Goal: Information Seeking & Learning: Learn about a topic

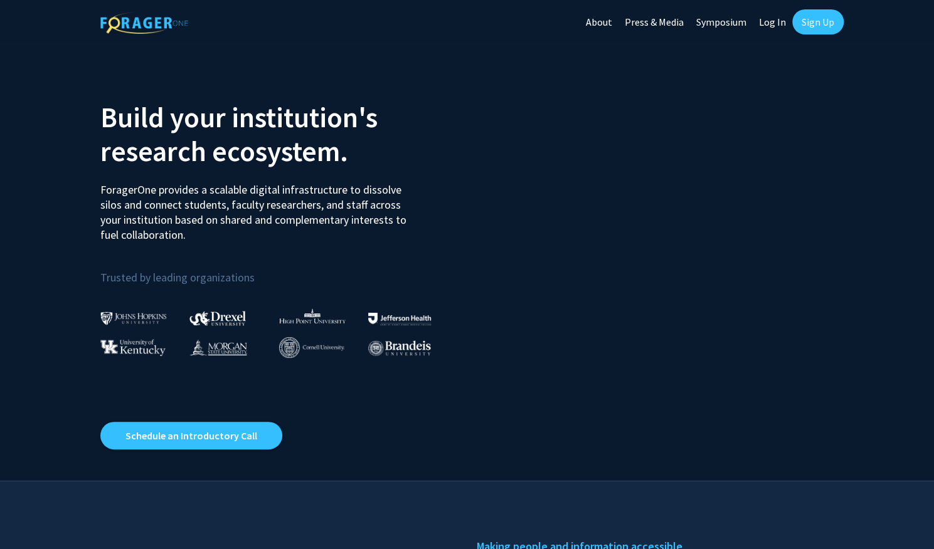
scroll to position [4, 0]
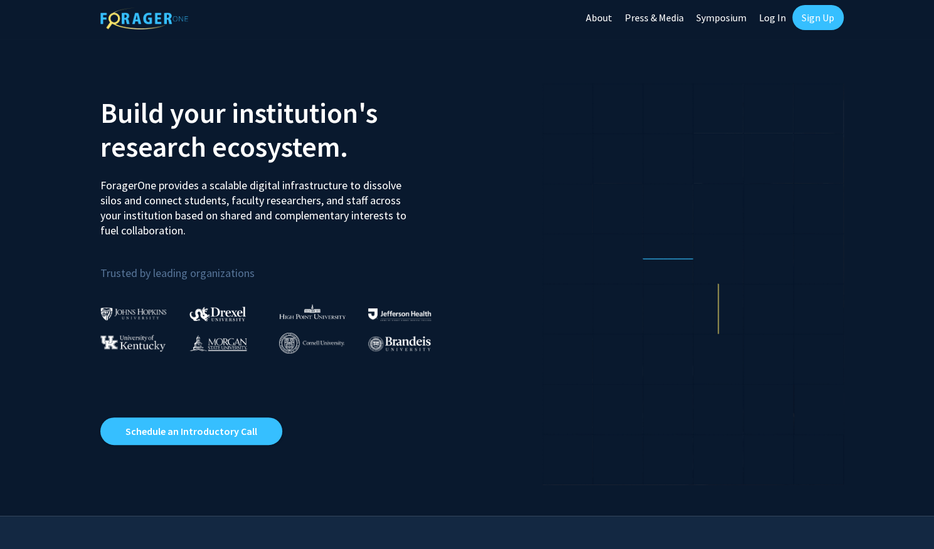
click at [776, 15] on link "Log In" at bounding box center [773, 18] width 40 height 44
select select
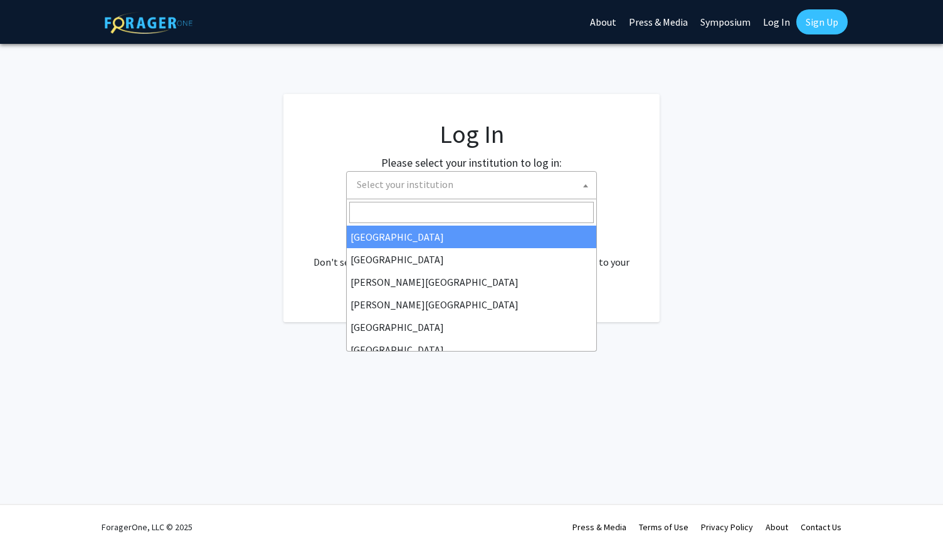
click at [527, 184] on span "Select your institution" at bounding box center [474, 185] width 245 height 26
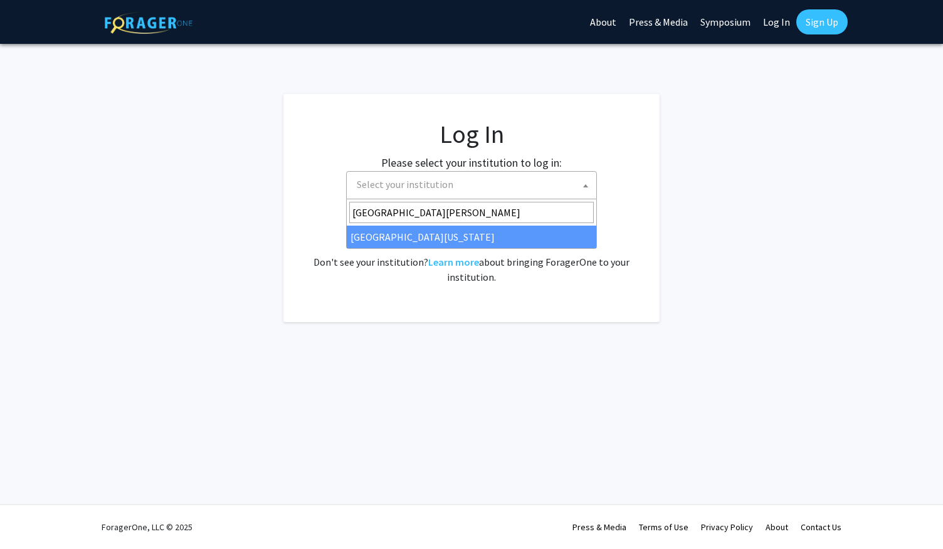
type input "university of mary"
select select "31"
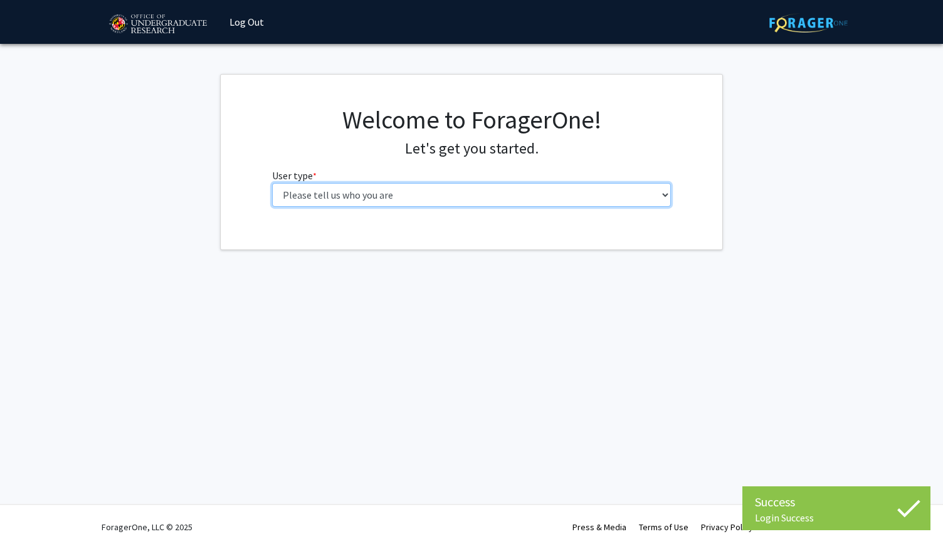
click at [406, 197] on select "Please tell us who you are Undergraduate Student Master's Student Doctoral Cand…" at bounding box center [471, 195] width 399 height 24
select select "1: undergrad"
click at [272, 183] on select "Please tell us who you are Undergraduate Student Master's Student Doctoral Cand…" at bounding box center [471, 195] width 399 height 24
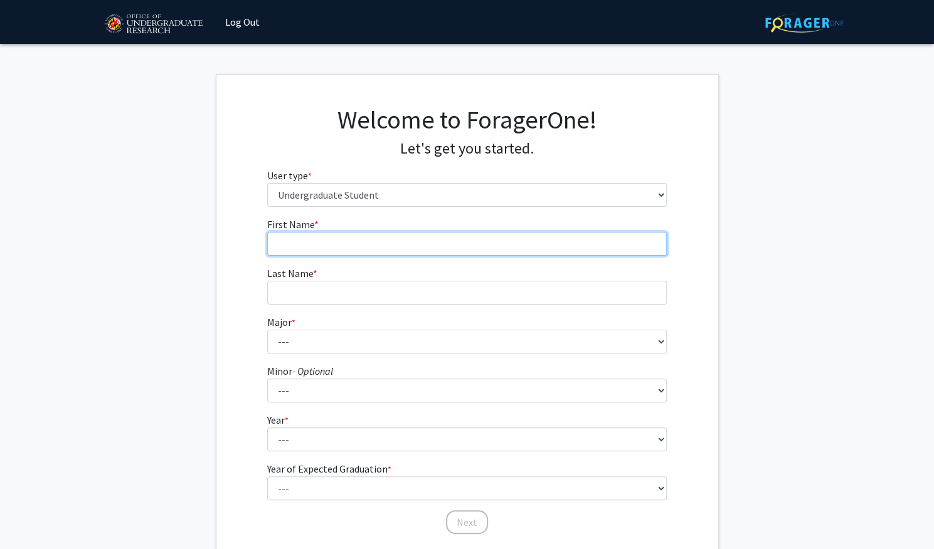
click at [472, 243] on input "First Name * required" at bounding box center [466, 244] width 399 height 24
type input "Autumn"
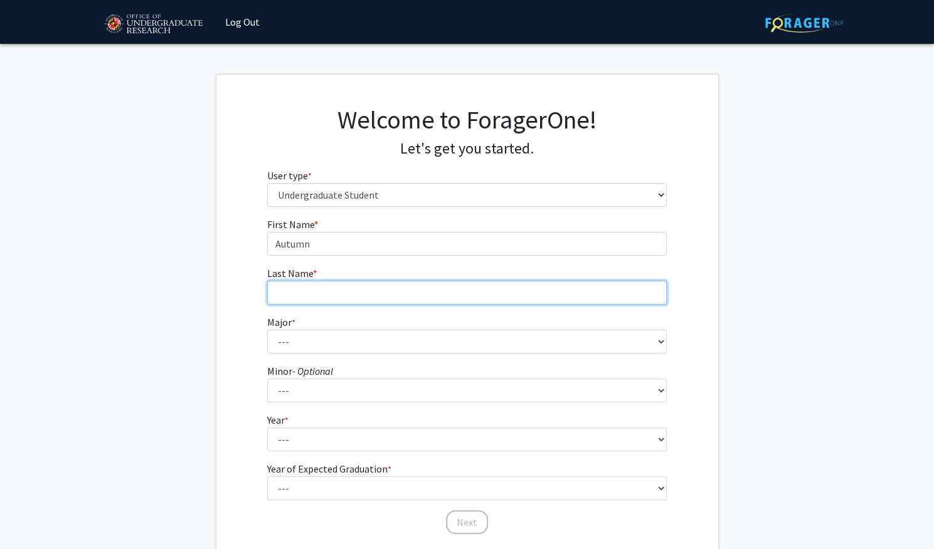
type input "Anson"
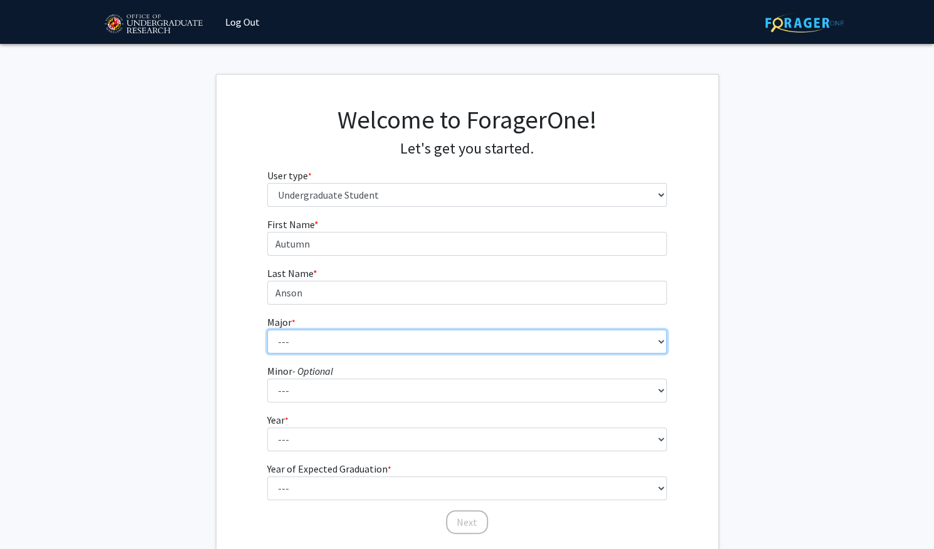
click at [320, 342] on select "--- Accounting Aerospace Engineering African American and Africana Studies Agri…" at bounding box center [466, 342] width 399 height 24
select select "28: 2329"
click at [267, 330] on select "--- Accounting Aerospace Engineering African American and Africana Studies Agri…" at bounding box center [466, 342] width 399 height 24
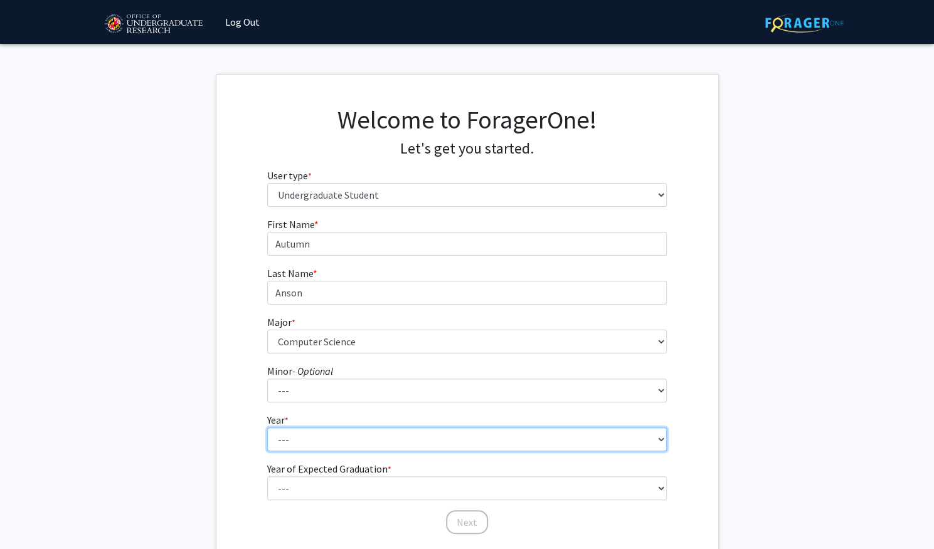
click at [294, 450] on select "--- First-year Sophomore Junior Senior Postbaccalaureate Certificate" at bounding box center [466, 440] width 399 height 24
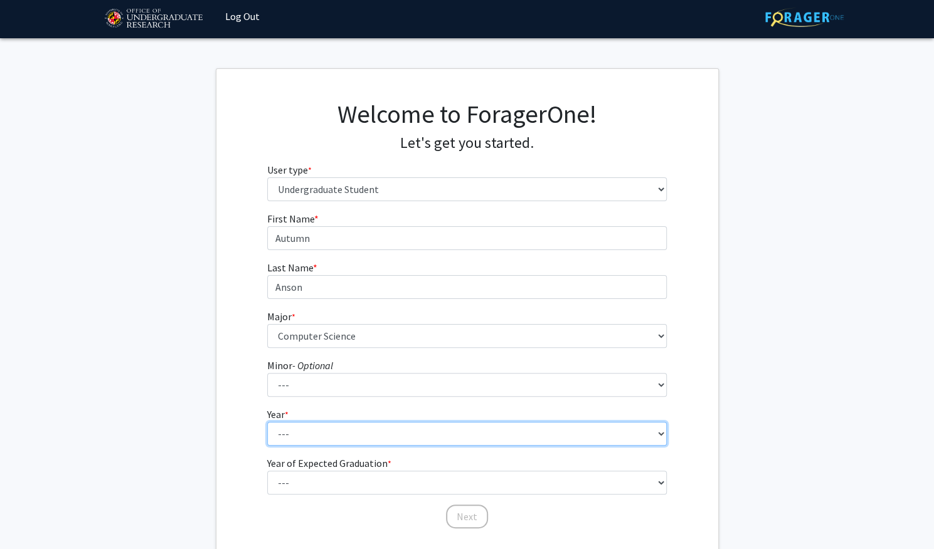
scroll to position [8, 0]
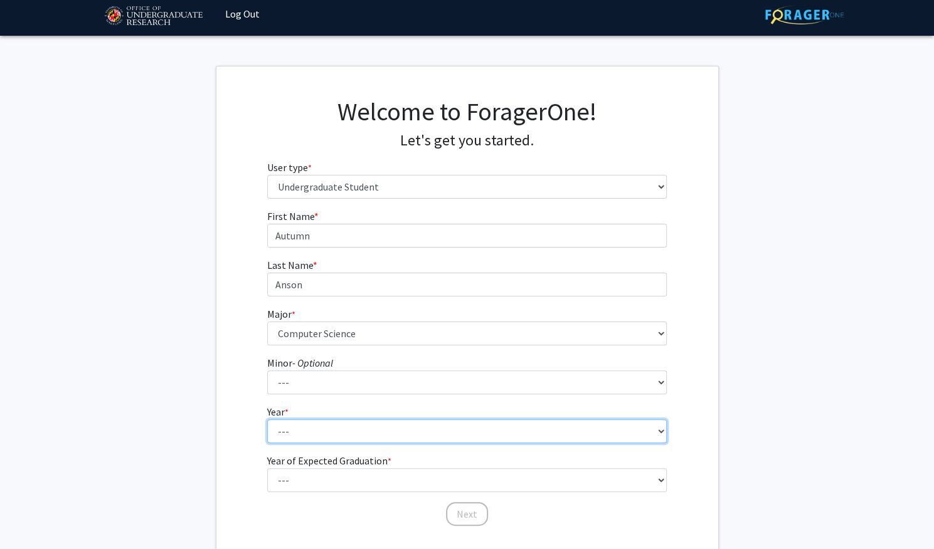
click at [297, 425] on select "--- First-year Sophomore Junior Senior Postbaccalaureate Certificate" at bounding box center [466, 432] width 399 height 24
select select "2: sophomore"
click at [267, 420] on select "--- First-year Sophomore Junior Senior Postbaccalaureate Certificate" at bounding box center [466, 432] width 399 height 24
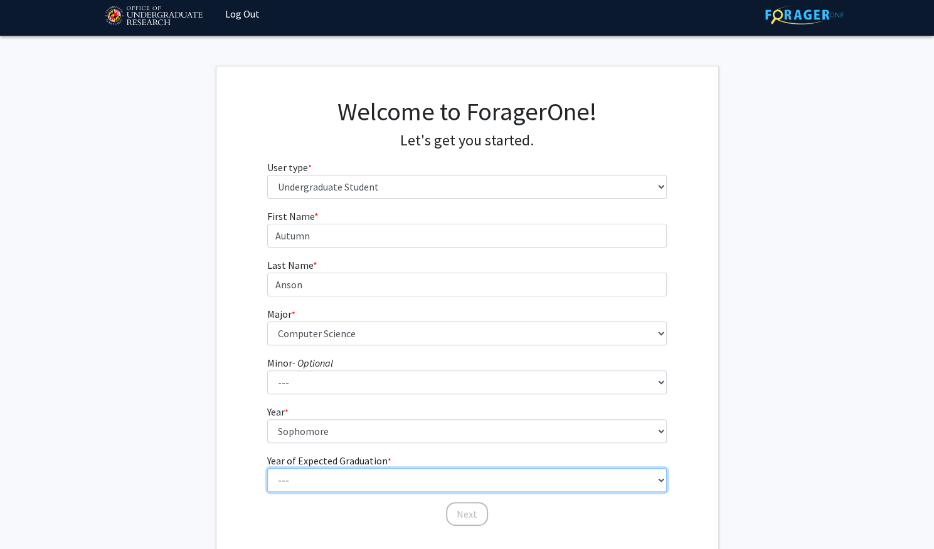
click at [304, 480] on select "--- 2025 2026 2027 2028 2029 2030 2031 2032 2033 2034" at bounding box center [466, 480] width 399 height 24
select select "4: 2028"
click at [267, 468] on select "--- 2025 2026 2027 2028 2029 2030 2031 2032 2033 2034" at bounding box center [466, 480] width 399 height 24
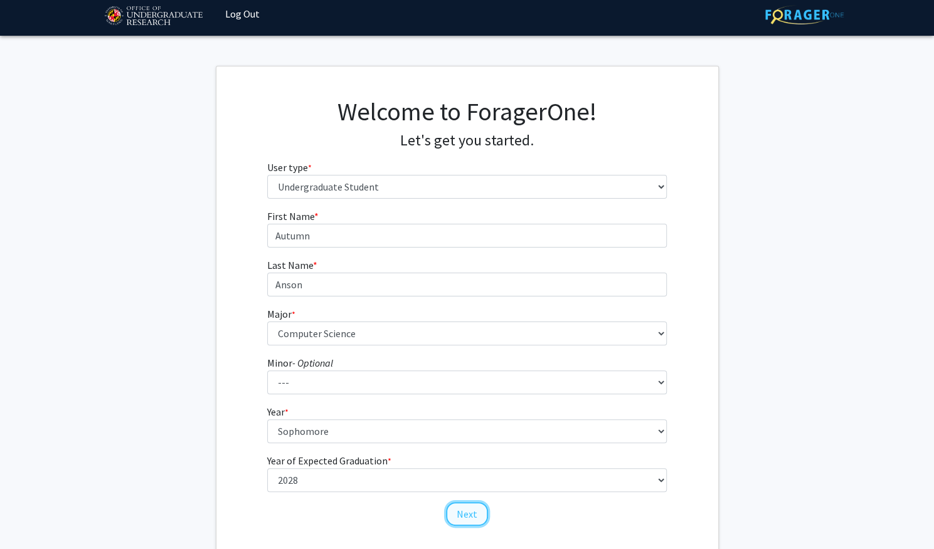
click at [475, 521] on button "Next" at bounding box center [467, 514] width 42 height 24
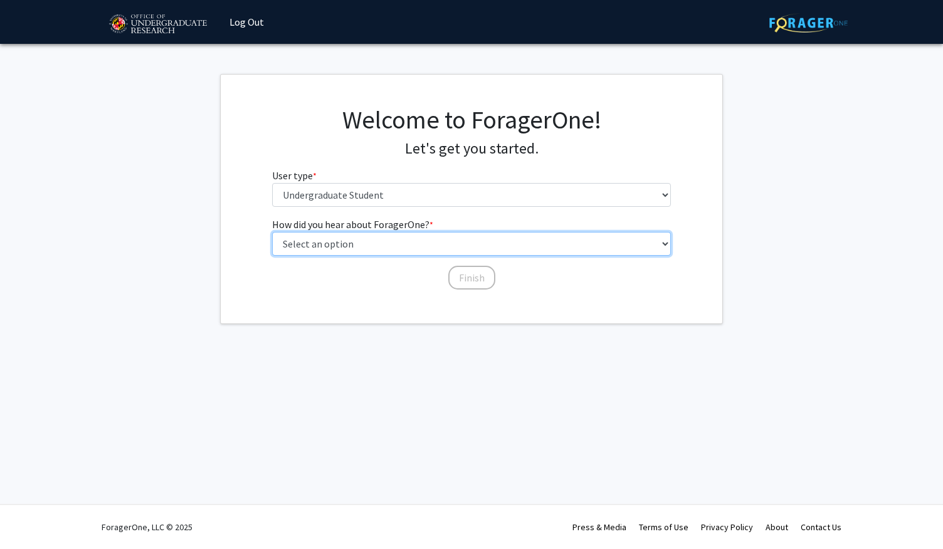
click at [635, 246] on select "Select an option Peer/student recommendation Faculty/staff recommendation Unive…" at bounding box center [471, 244] width 399 height 24
select select "1: peer_recommendation"
click at [272, 232] on select "Select an option Peer/student recommendation Faculty/staff recommendation Unive…" at bounding box center [471, 244] width 399 height 24
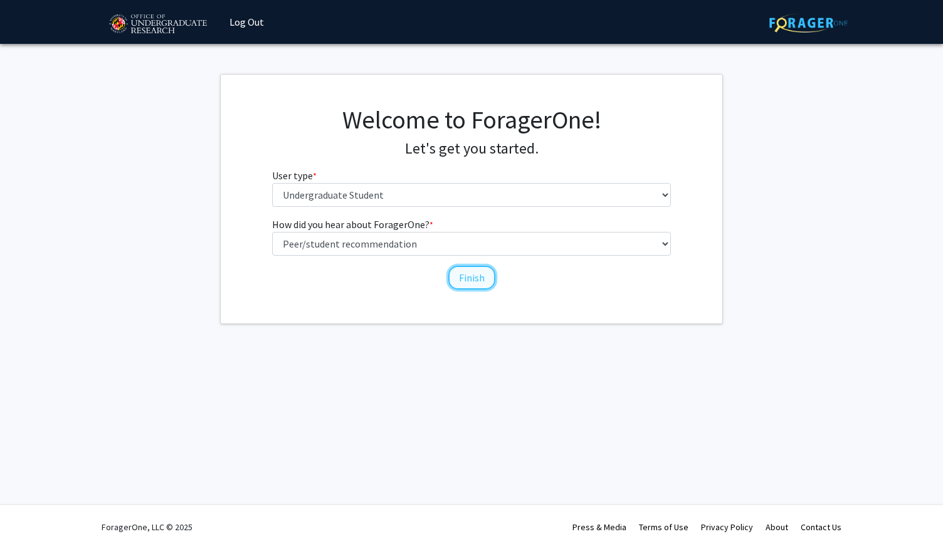
click at [478, 279] on button "Finish" at bounding box center [471, 278] width 47 height 24
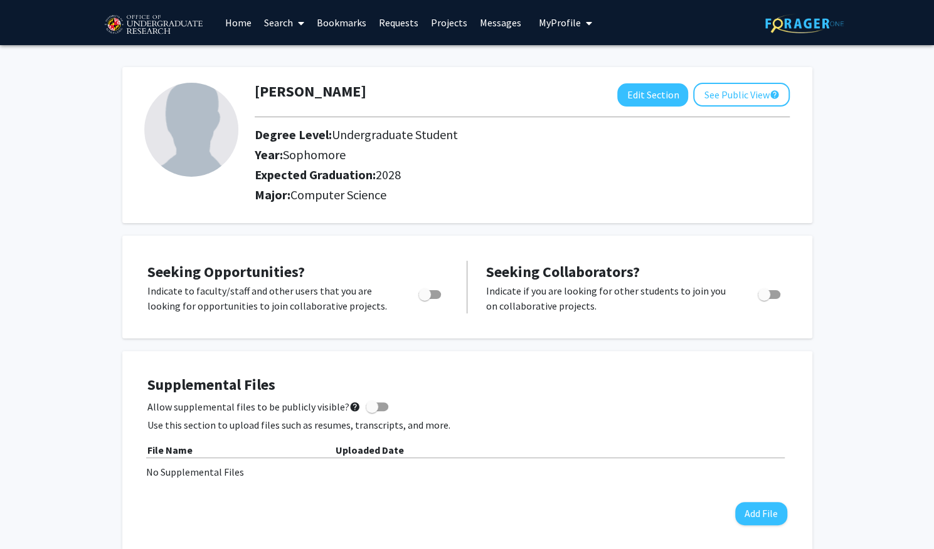
click at [404, 25] on link "Requests" at bounding box center [399, 23] width 52 height 44
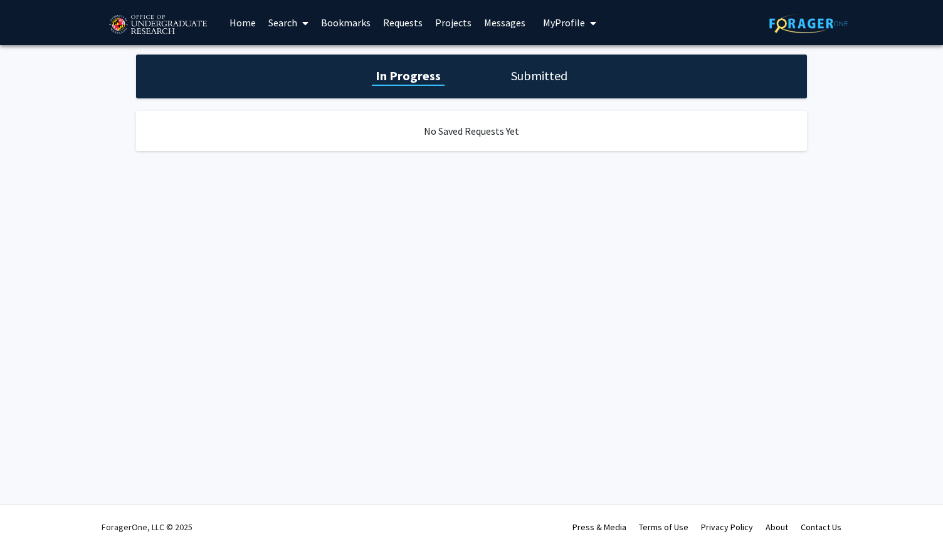
drag, startPoint x: 404, startPoint y: 25, endPoint x: 280, endPoint y: 40, distance: 125.0
click at [280, 40] on div "Skip navigation Home Search Bookmarks Requests Projects Messages My Profile [PE…" at bounding box center [352, 22] width 495 height 45
click at [272, 24] on link "Search" at bounding box center [288, 23] width 53 height 44
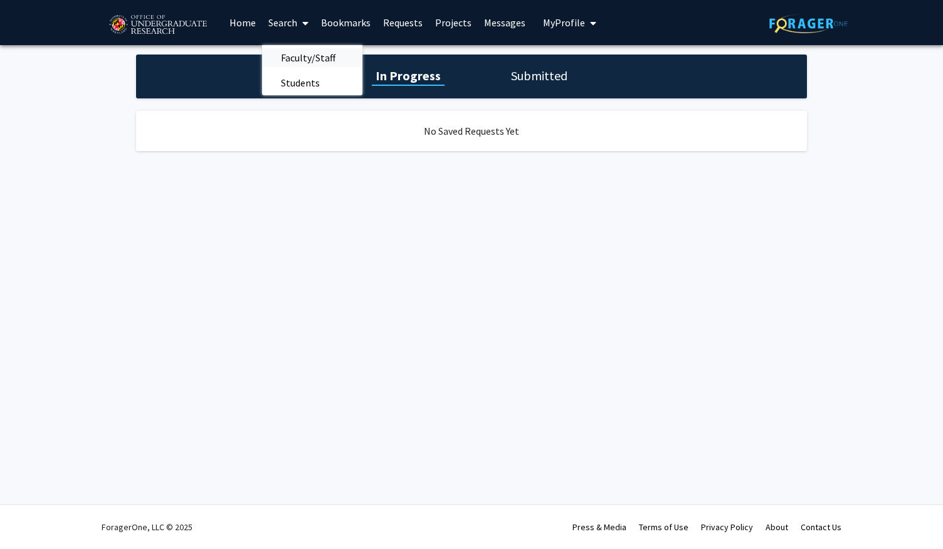
click at [314, 47] on span "Faculty/Staff" at bounding box center [308, 57] width 92 height 25
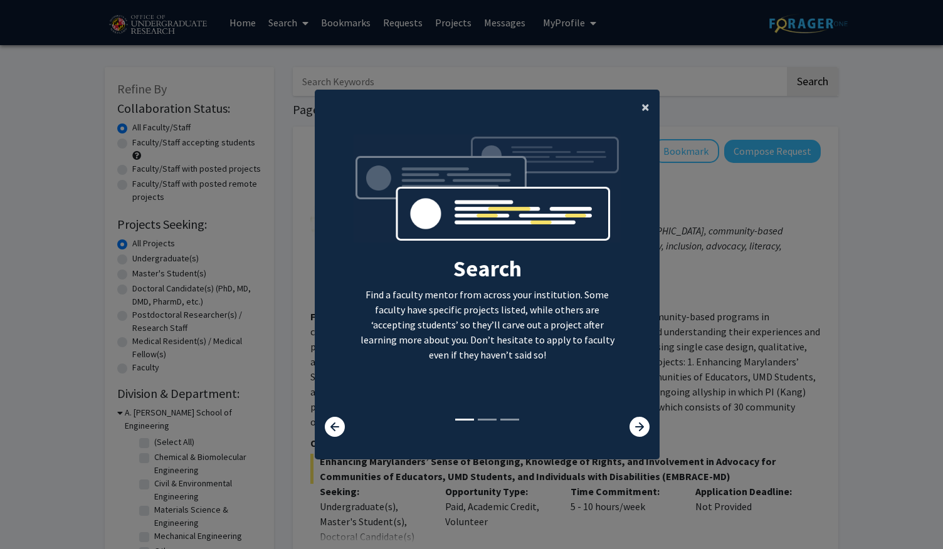
click at [633, 93] on button "×" at bounding box center [646, 107] width 28 height 35
click at [643, 135] on div "Search Find a faculty mentor from across your institution. Some faculty have sp…" at bounding box center [487, 276] width 344 height 282
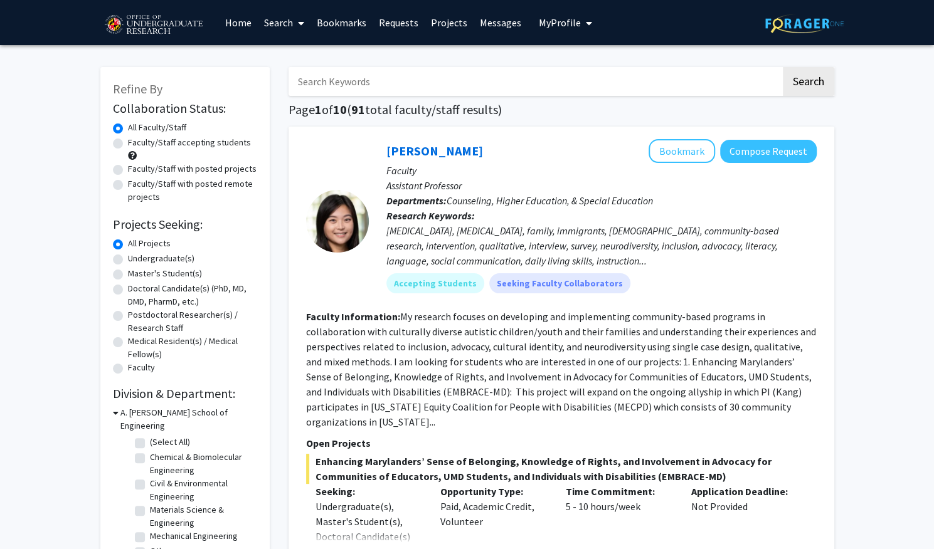
click at [566, 80] on input "Search Keywords" at bounding box center [534, 81] width 492 height 29
type input "c"
click at [164, 267] on label "Master's Student(s)" at bounding box center [165, 273] width 74 height 13
click at [136, 267] on input "Master's Student(s)" at bounding box center [132, 271] width 8 height 8
radio input "true"
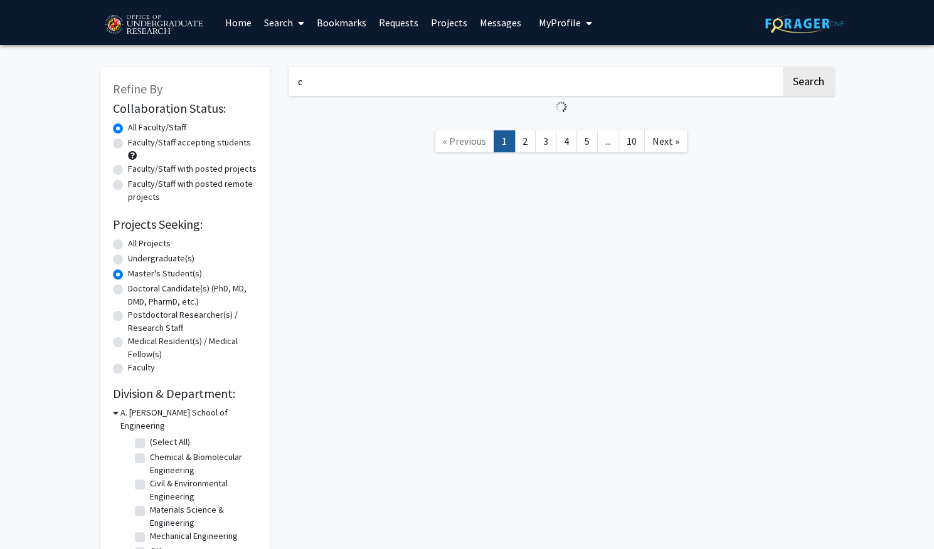
click at [149, 252] on label "Undergraduate(s)" at bounding box center [161, 258] width 66 height 13
click at [136, 252] on input "Undergraduate(s)" at bounding box center [132, 256] width 8 height 8
radio input "true"
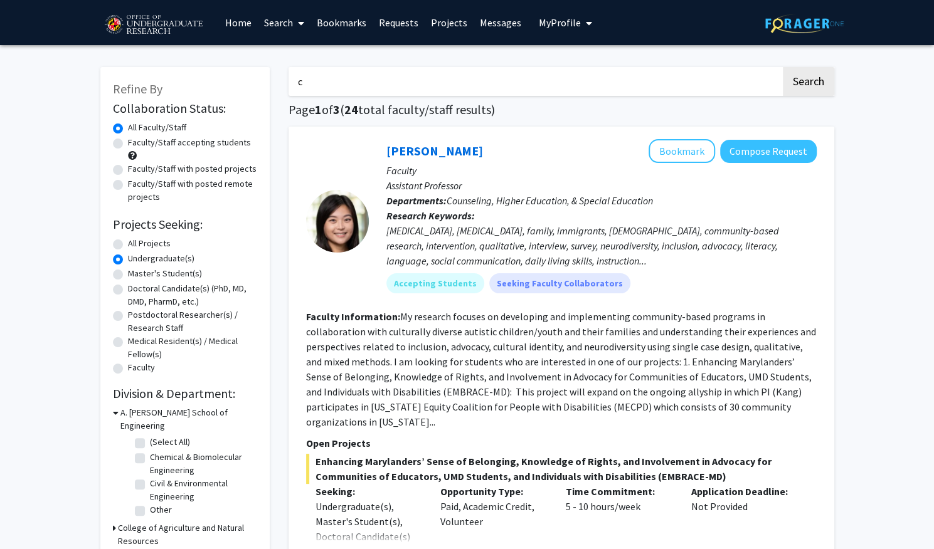
click at [493, 82] on input "c" at bounding box center [534, 81] width 492 height 29
type input "computer science"
click at [783, 67] on button "Search" at bounding box center [808, 81] width 51 height 29
radio input "true"
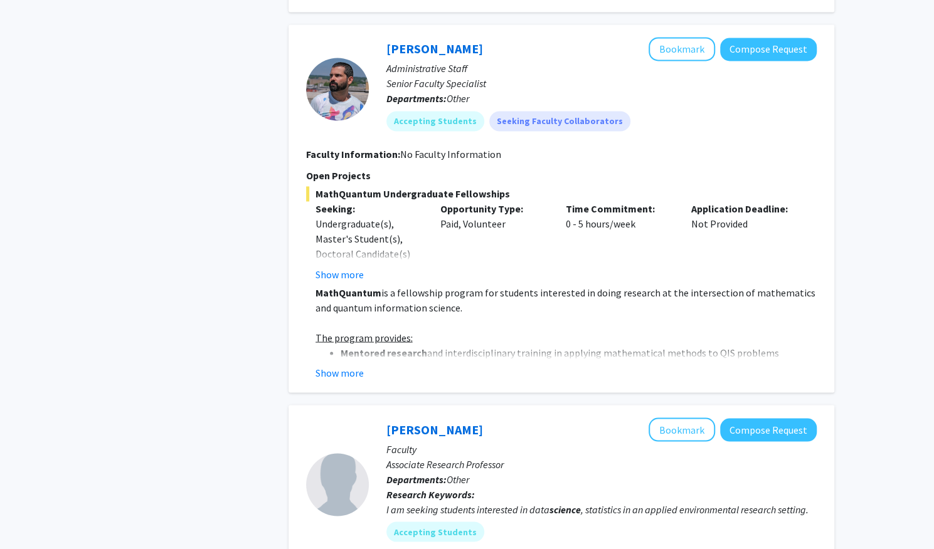
scroll to position [1138, 0]
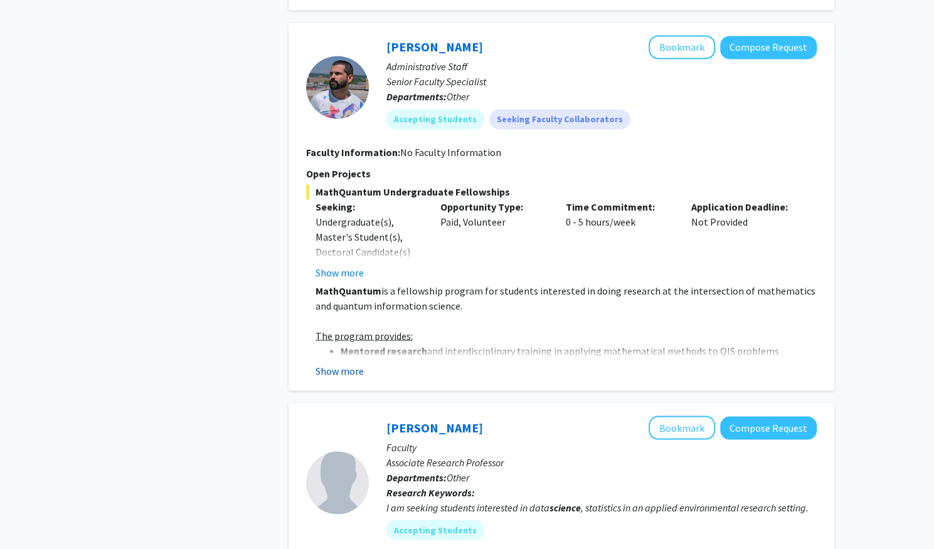
click at [336, 371] on button "Show more" at bounding box center [339, 370] width 48 height 15
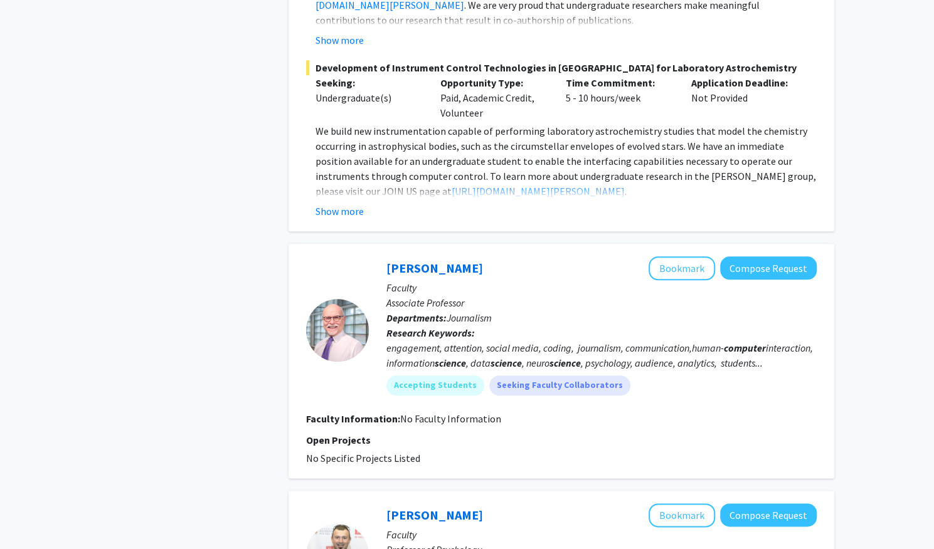
scroll to position [3398, 0]
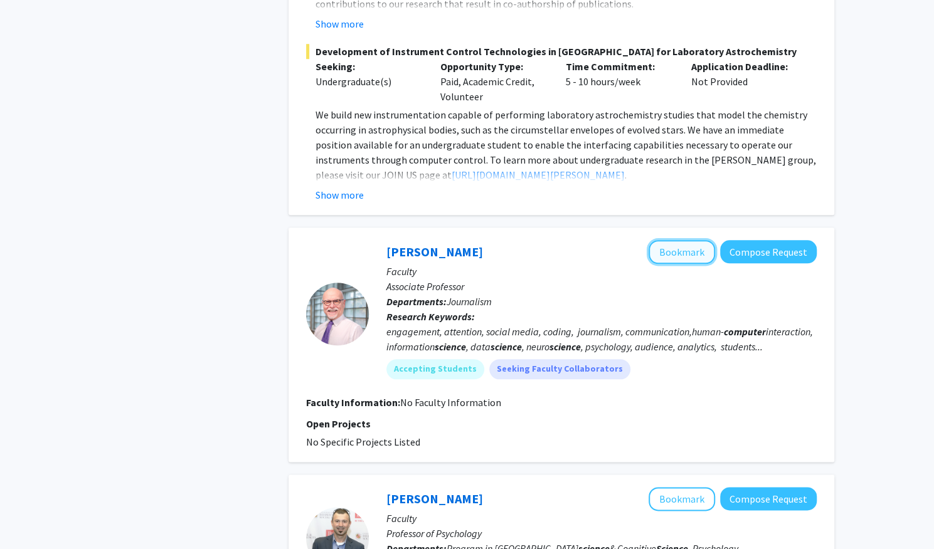
click at [682, 240] on button "Bookmark" at bounding box center [681, 252] width 66 height 24
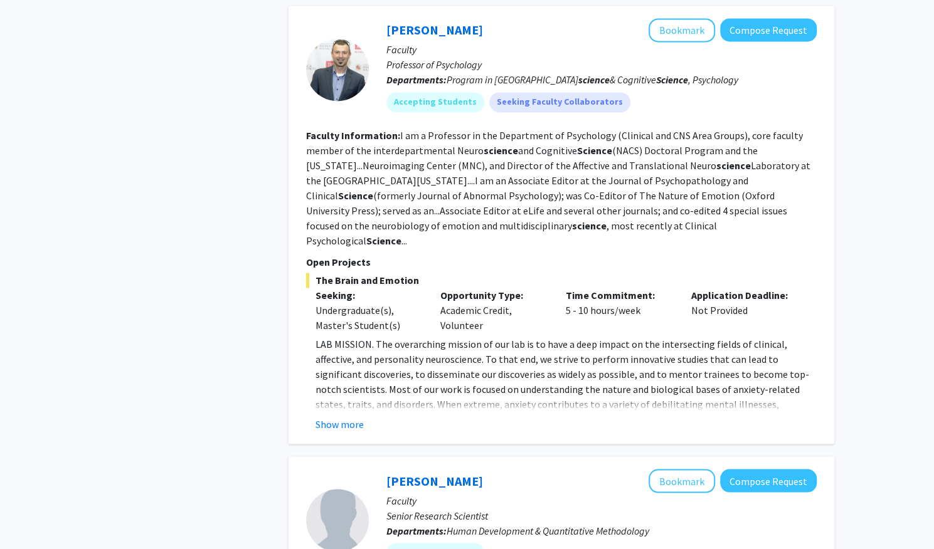
scroll to position [3875, 0]
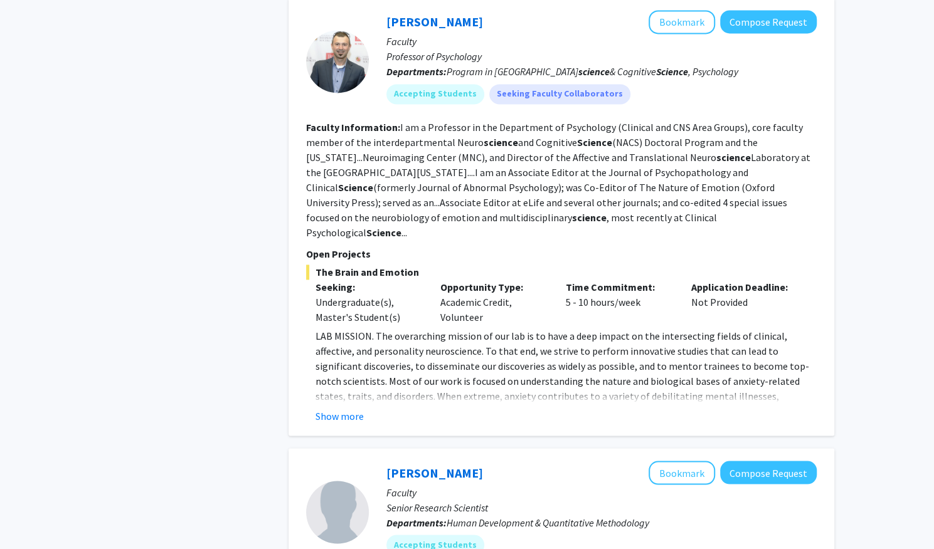
click at [346, 408] on button "Show more" at bounding box center [339, 415] width 48 height 15
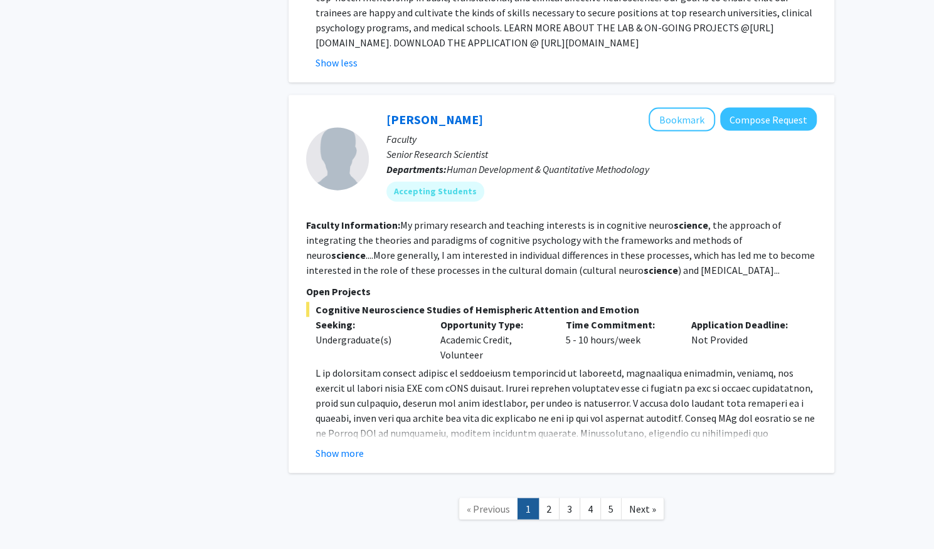
scroll to position [4394, 0]
click at [551, 498] on link "2" at bounding box center [548, 509] width 21 height 22
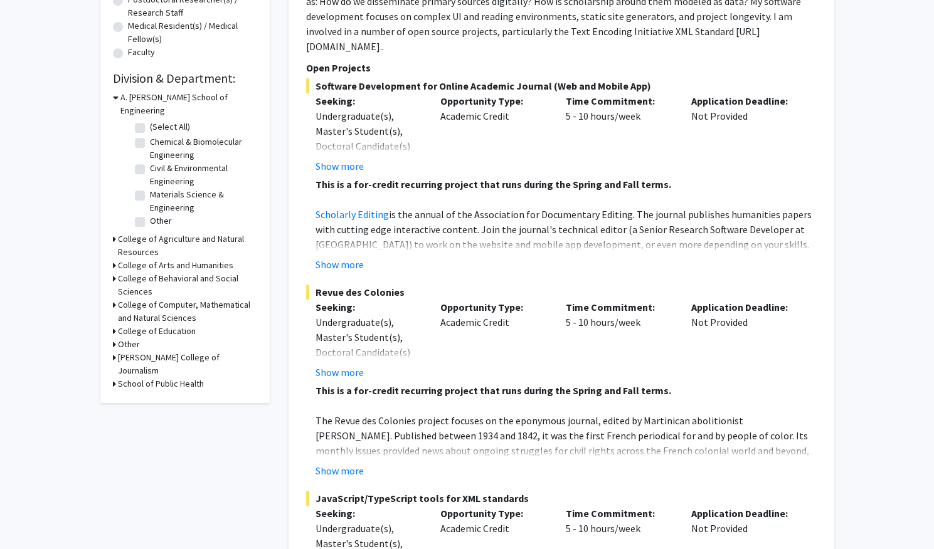
scroll to position [315, 0]
click at [346, 464] on button "Show more" at bounding box center [339, 471] width 48 height 15
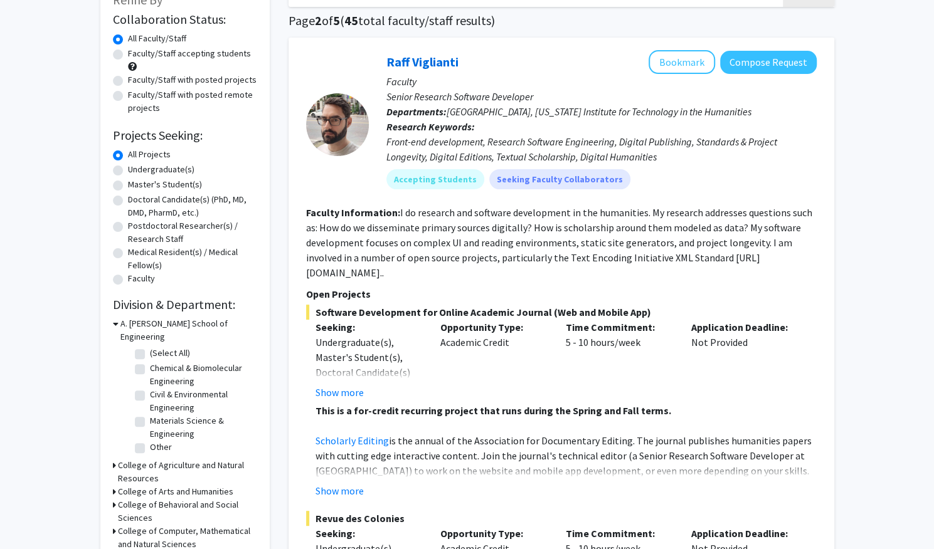
scroll to position [88, 0]
click at [422, 60] on link "Raff Viglianti" at bounding box center [422, 63] width 72 height 16
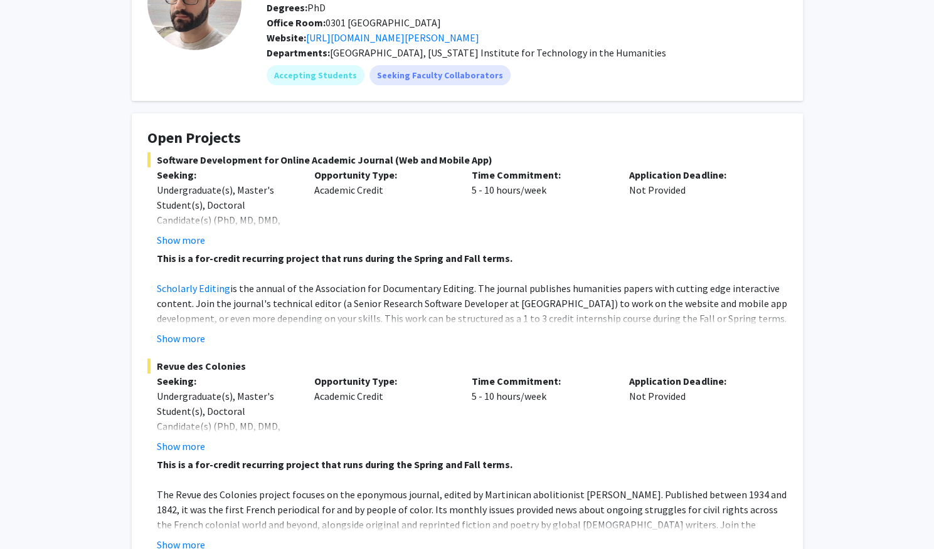
scroll to position [117, 0]
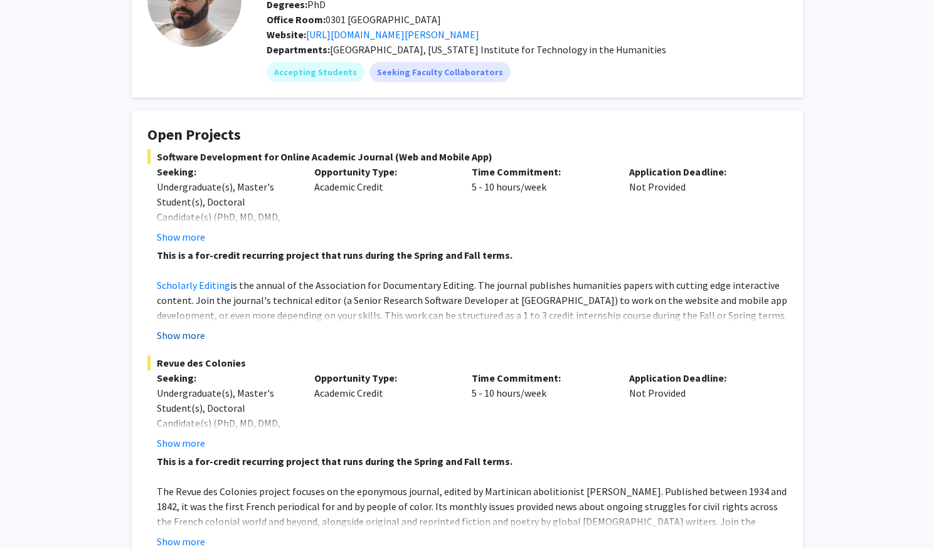
click at [174, 336] on button "Show more" at bounding box center [181, 335] width 48 height 15
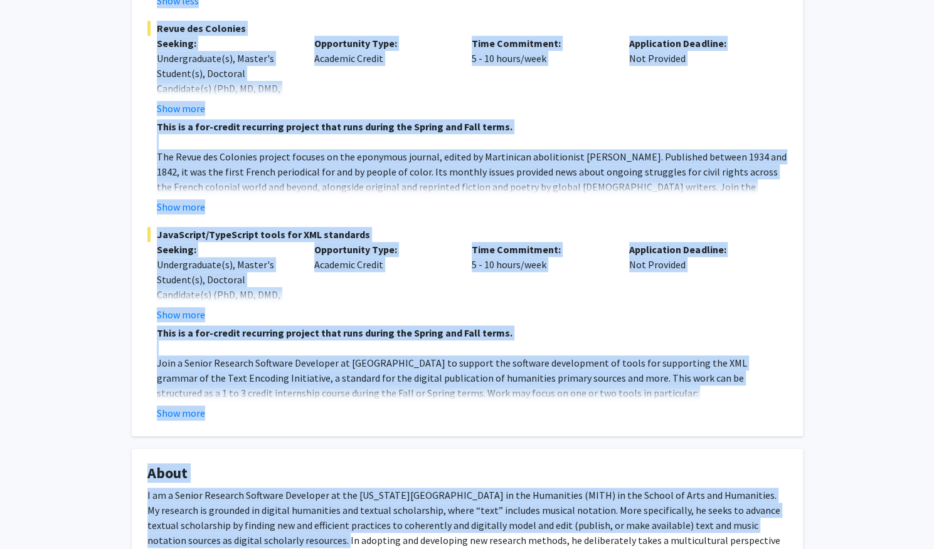
scroll to position [534, 0]
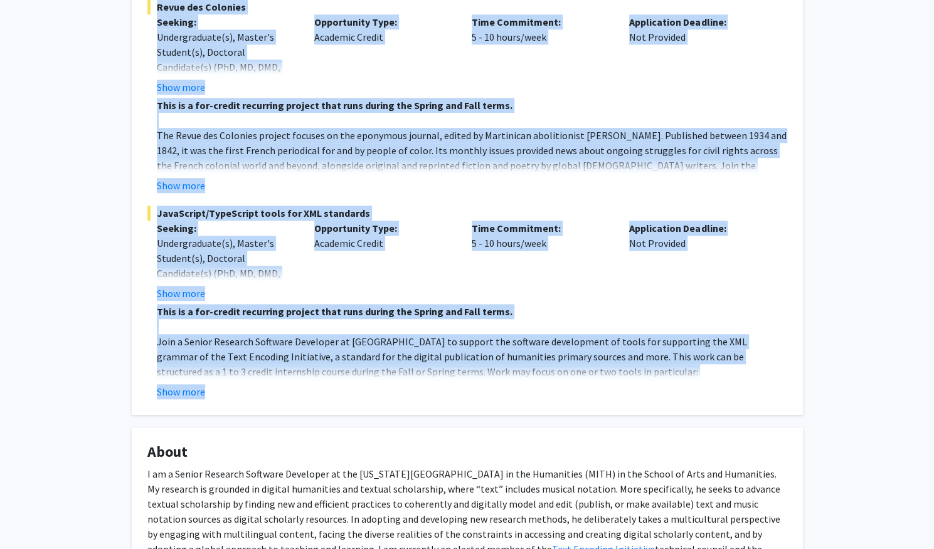
drag, startPoint x: 261, startPoint y: 50, endPoint x: 267, endPoint y: 381, distance: 331.2
click at [267, 381] on div "Raff Viglianti Bookmark Compose Request Titles: Senior Research Software Develo…" at bounding box center [467, 449] width 690 height 1857
click at [188, 399] on fg-card "Open Projects Software Development for Online Academic Journal (Web and Mobile …" at bounding box center [467, 54] width 671 height 721
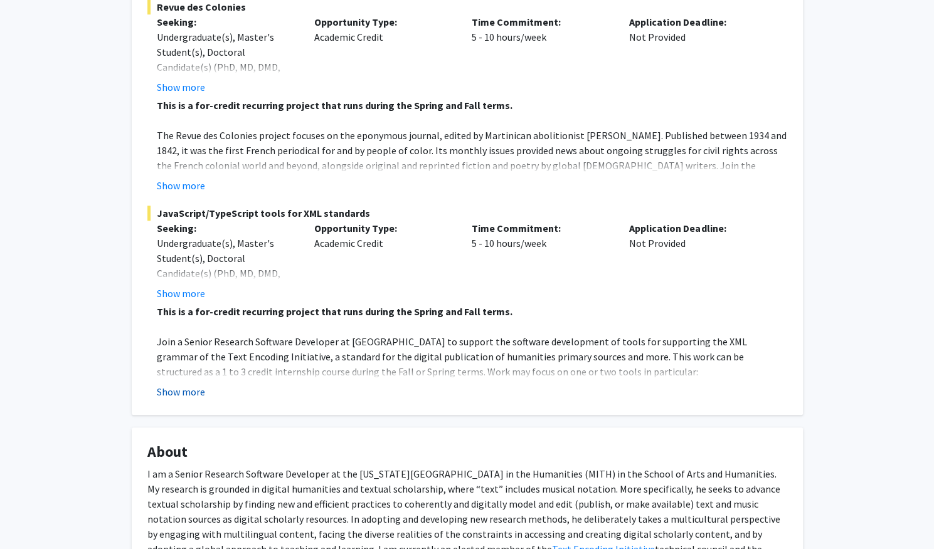
click at [196, 394] on button "Show more" at bounding box center [181, 391] width 48 height 15
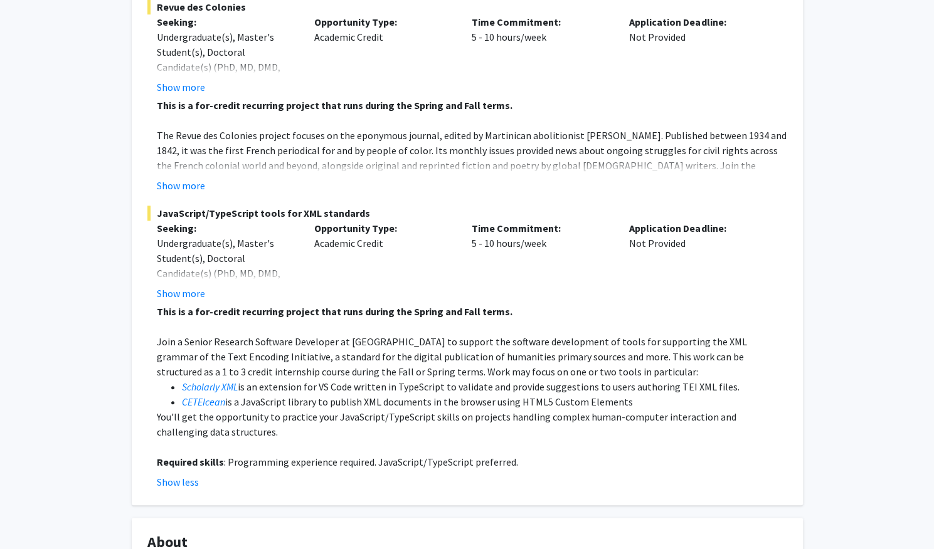
drag, startPoint x: 512, startPoint y: 464, endPoint x: 571, endPoint y: 284, distance: 189.6
click at [571, 284] on div "Time Commitment: 5 - 10 hours/week" at bounding box center [540, 261] width 157 height 80
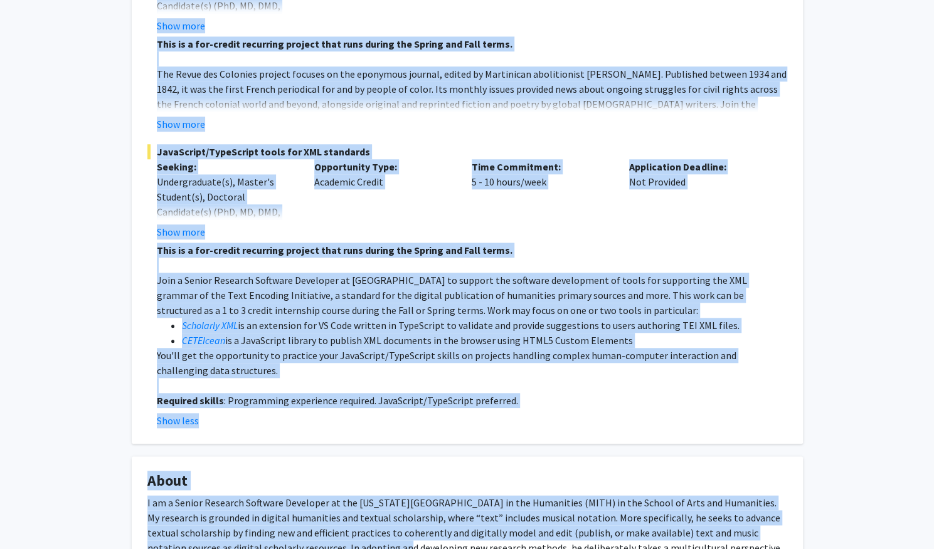
scroll to position [653, 0]
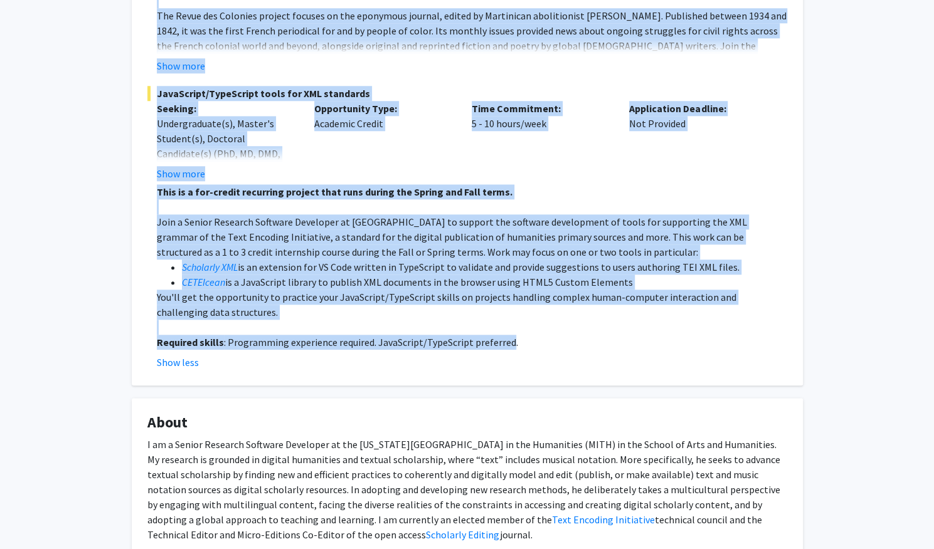
drag, startPoint x: 183, startPoint y: 119, endPoint x: 508, endPoint y: 340, distance: 393.1
click at [508, 340] on div "Raff Viglianti Bookmark Compose Request Titles: Senior Research Software Develo…" at bounding box center [467, 374] width 690 height 1947
click at [479, 171] on div "Time Commitment: 5 - 10 hours/week" at bounding box center [540, 141] width 157 height 80
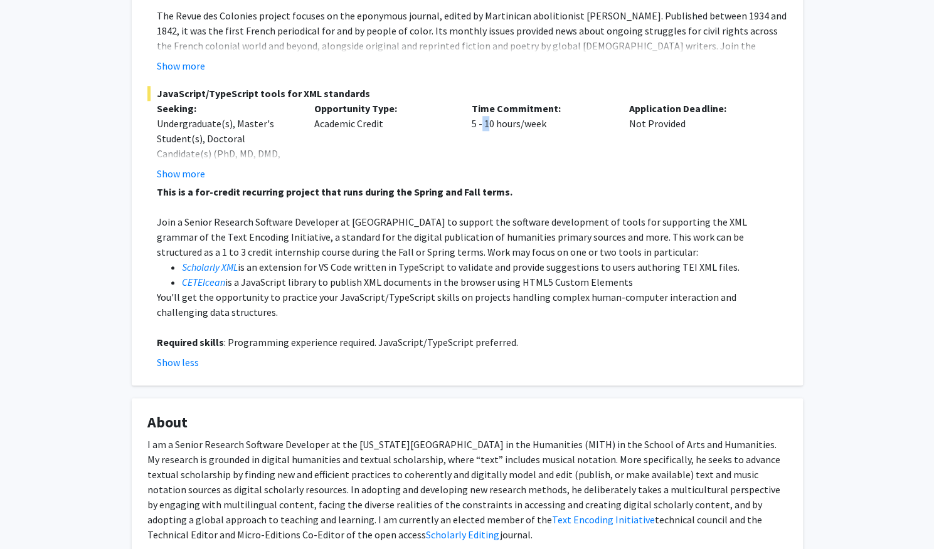
click at [479, 171] on div "Time Commitment: 5 - 10 hours/week" at bounding box center [540, 141] width 157 height 80
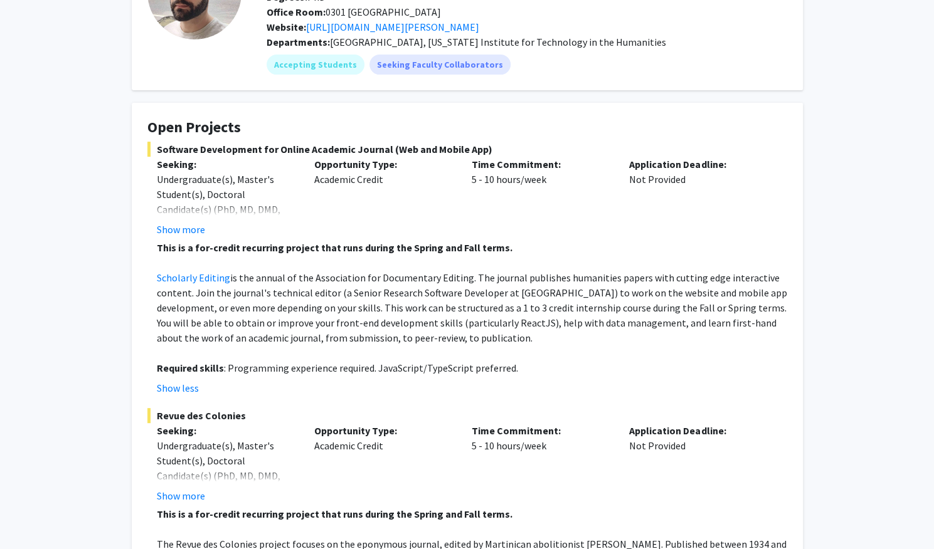
scroll to position [0, 0]
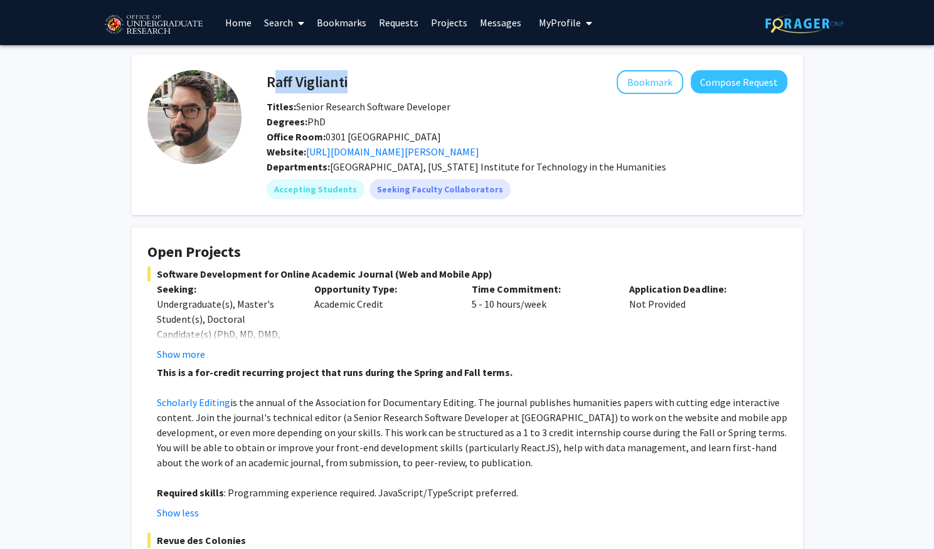
drag, startPoint x: 479, startPoint y: 171, endPoint x: 265, endPoint y: 78, distance: 233.1
click at [265, 78] on div "Raff Viglianti Bookmark Compose Request" at bounding box center [526, 82] width 539 height 24
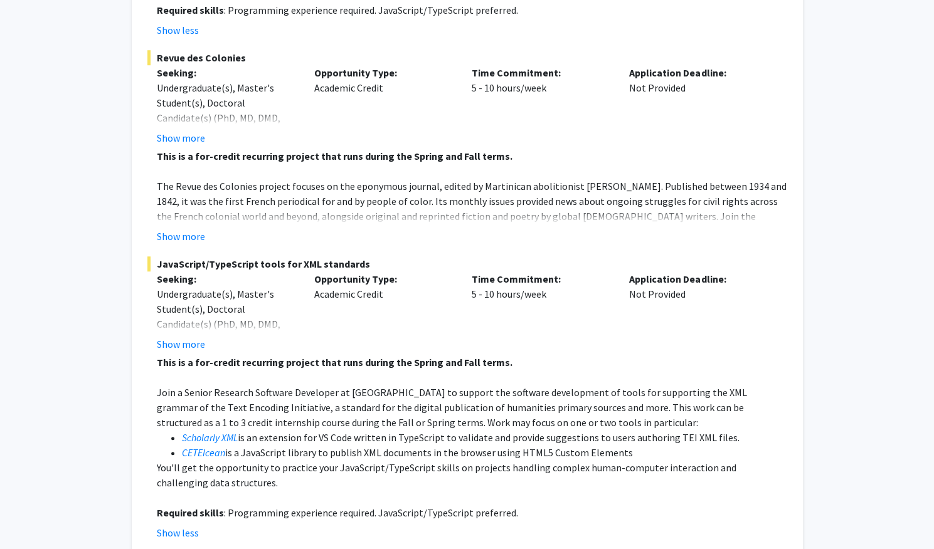
scroll to position [484, 0]
click at [178, 237] on button "Show more" at bounding box center [181, 235] width 48 height 15
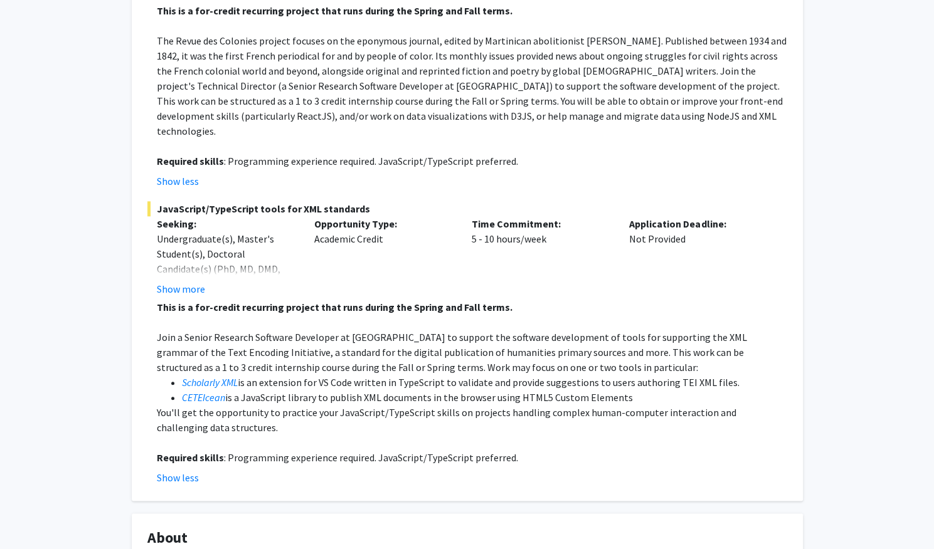
scroll to position [172, 0]
